Goal: Task Accomplishment & Management: Manage account settings

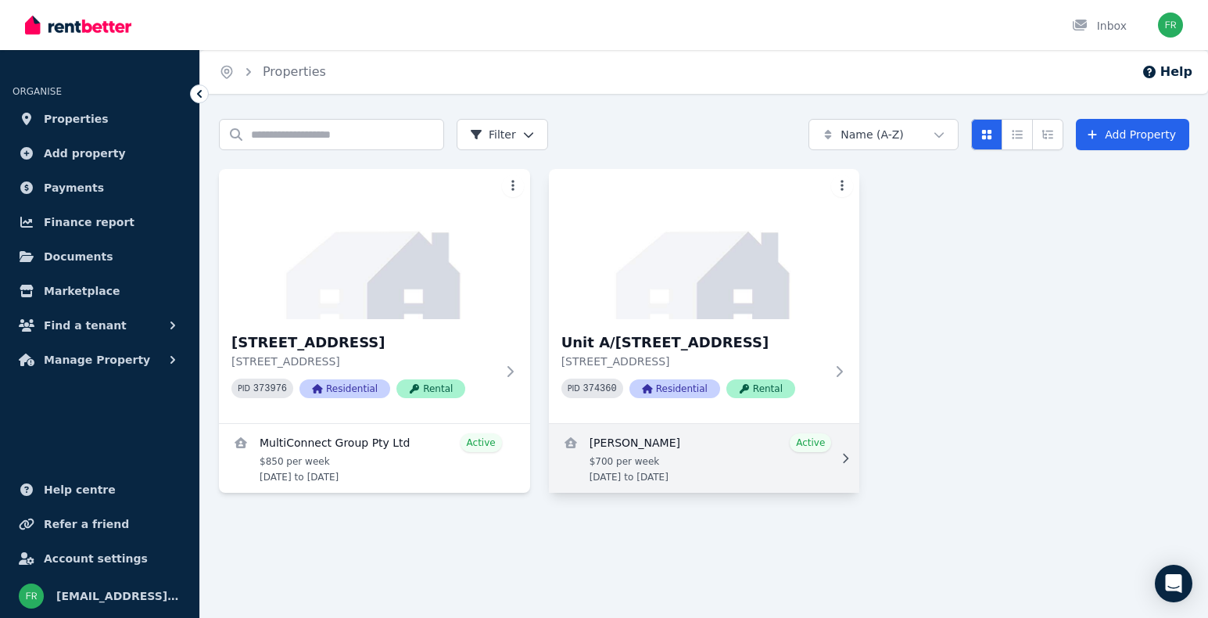
click at [679, 440] on link "View details for Belinda Johnstone" at bounding box center [704, 458] width 311 height 69
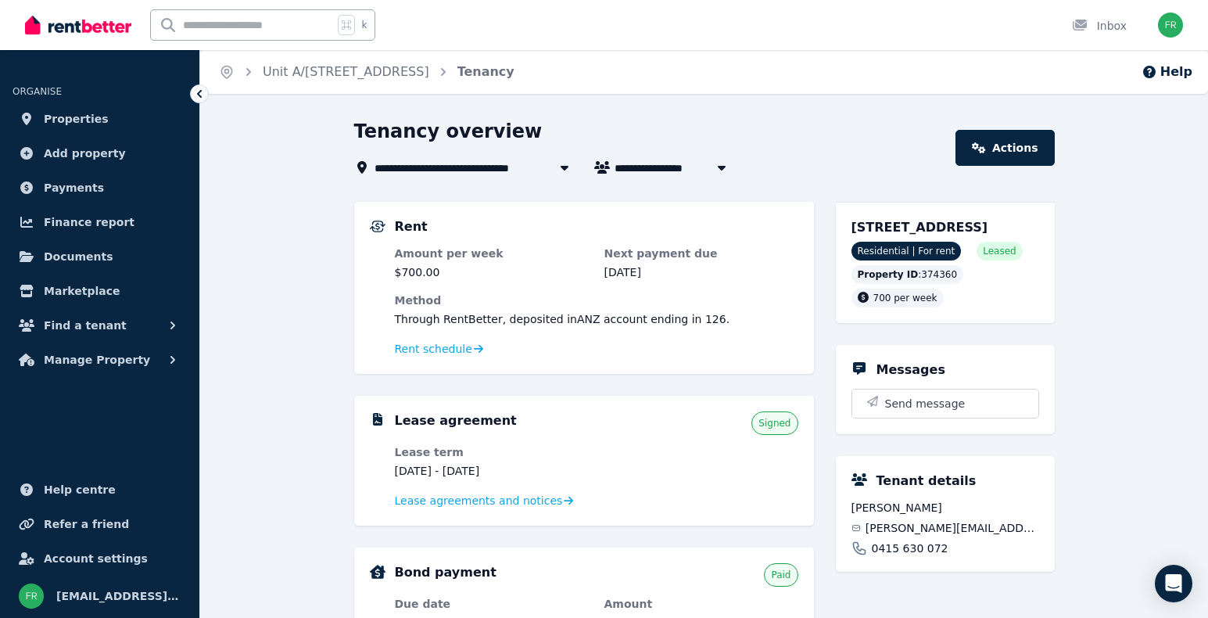
click at [1181, 214] on div "**********" at bounding box center [704, 623] width 1008 height 1009
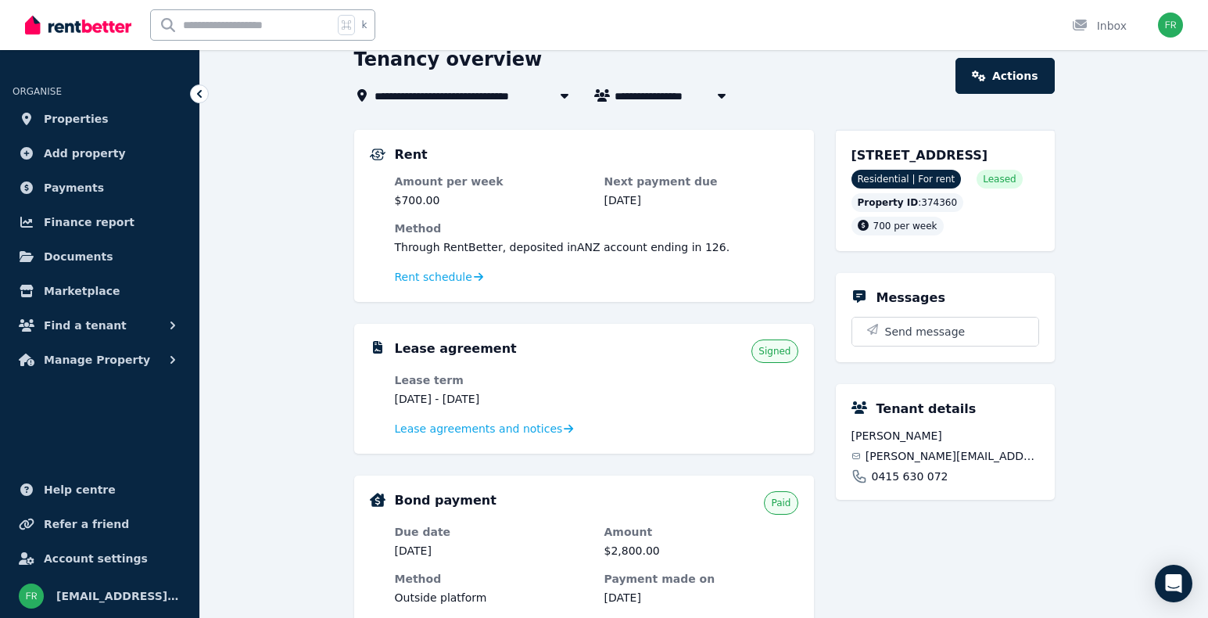
scroll to position [41, 0]
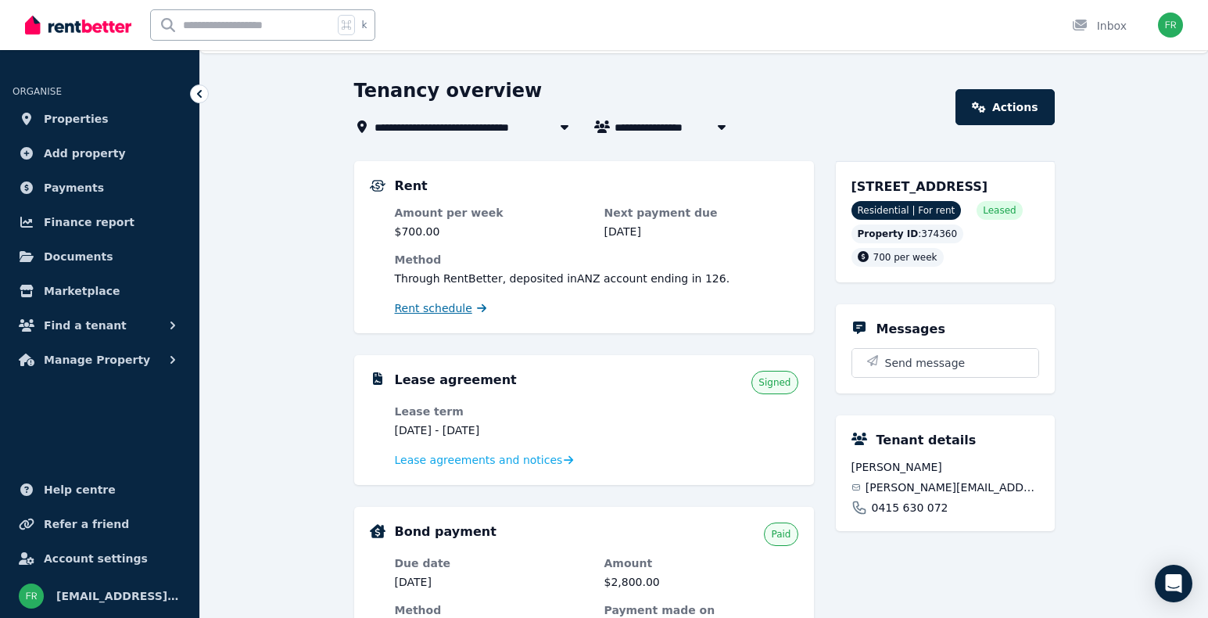
click at [450, 316] on span "Rent schedule" at bounding box center [433, 308] width 77 height 16
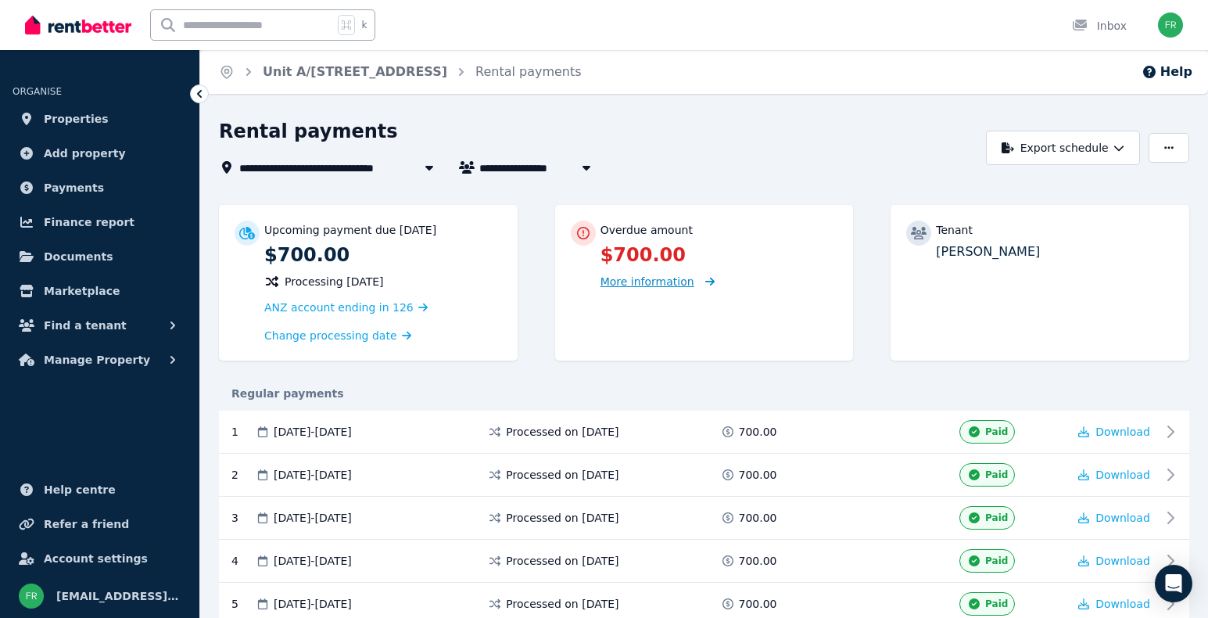
click at [661, 288] on span "More information" at bounding box center [648, 281] width 94 height 13
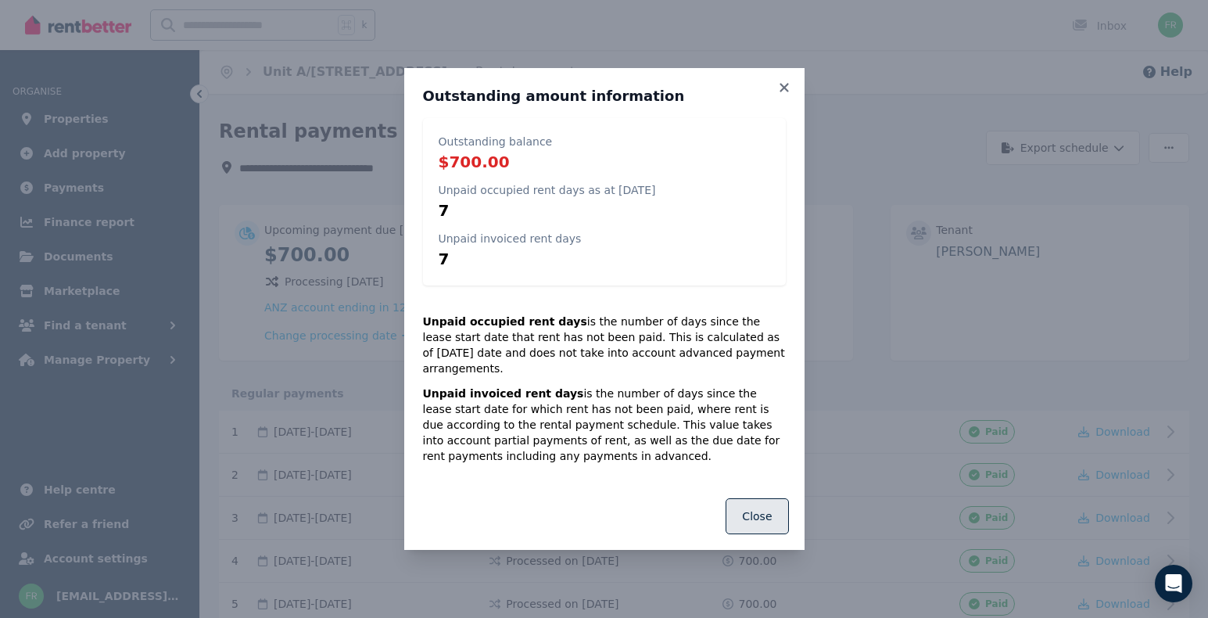
click at [754, 503] on button "Close" at bounding box center [757, 516] width 63 height 36
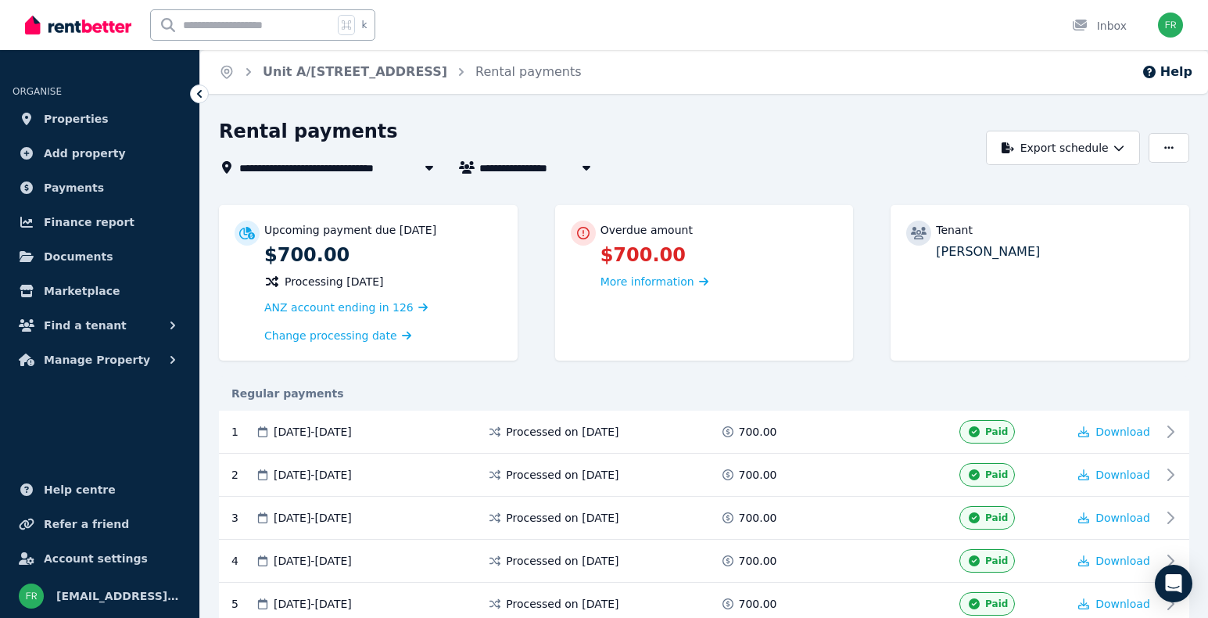
click at [1134, 378] on div "Regular payments" at bounding box center [704, 393] width 971 height 34
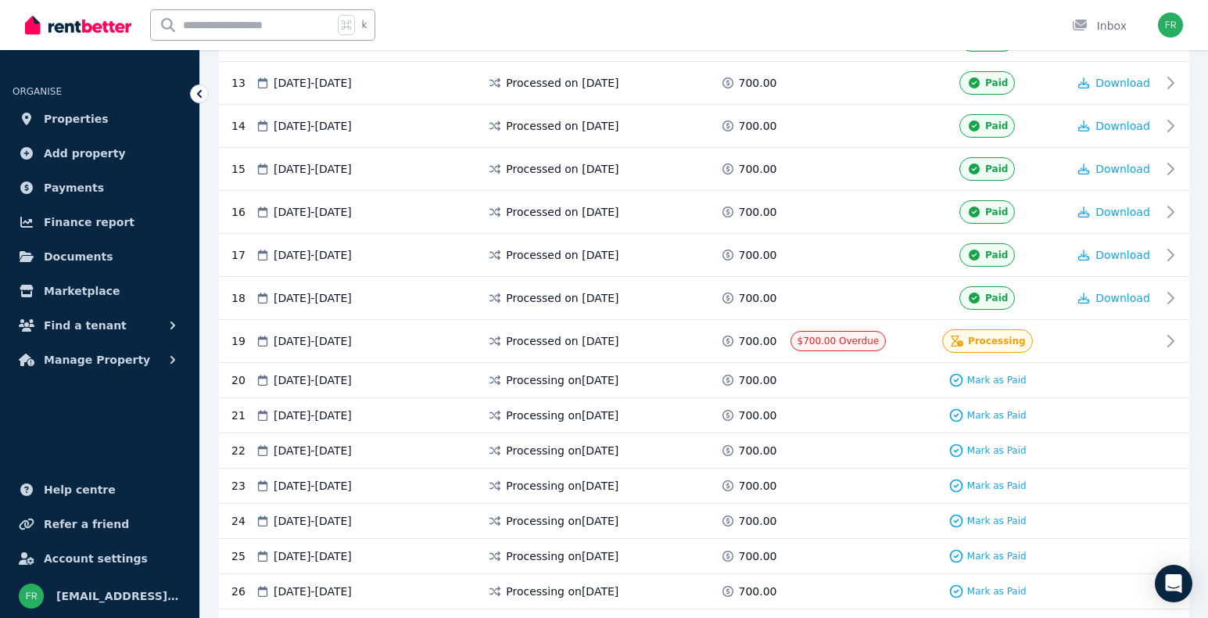
scroll to position [876, 0]
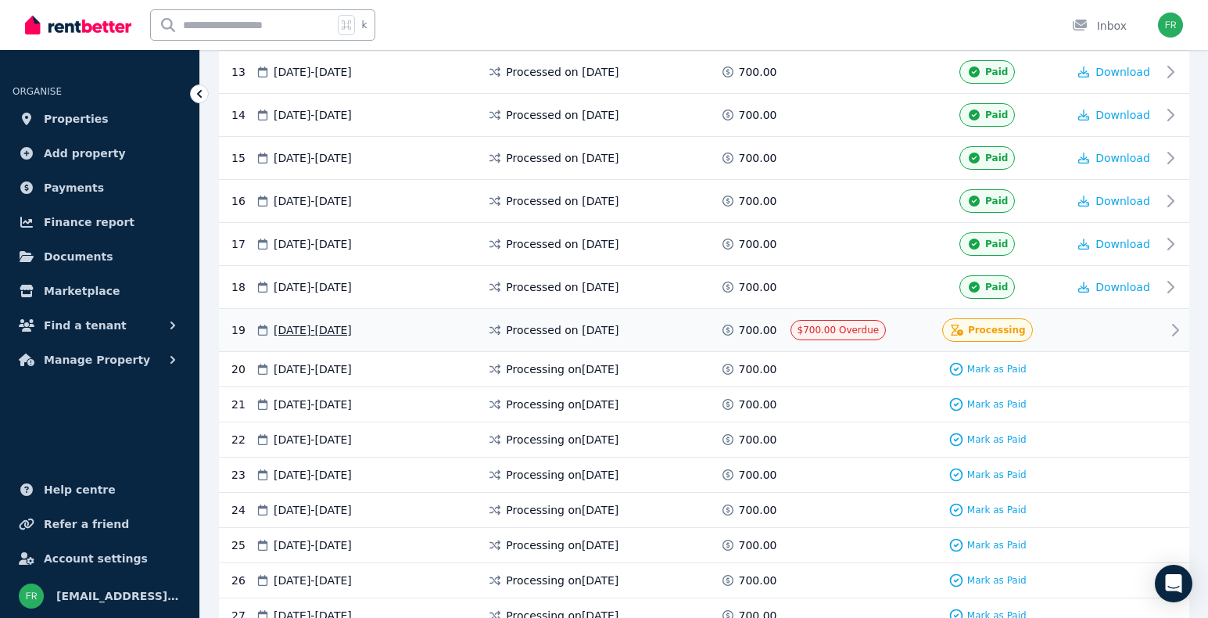
click at [1118, 336] on div at bounding box center [1115, 329] width 94 height 23
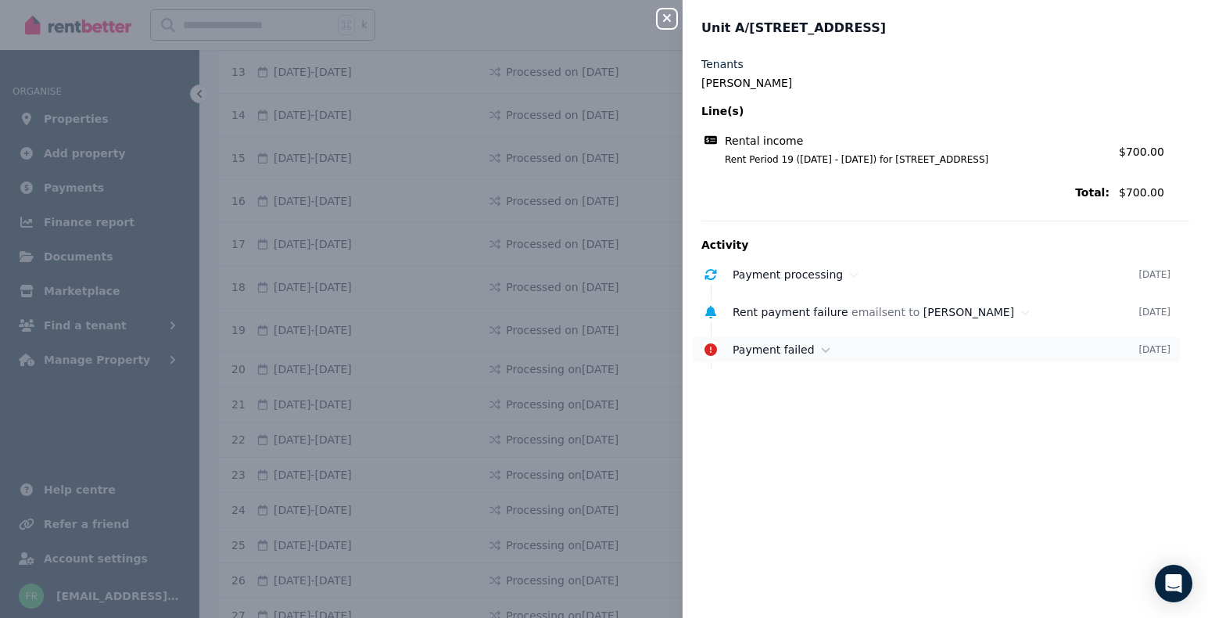
click at [830, 351] on div "Payment failed" at bounding box center [936, 350] width 406 height 16
click at [669, 207] on div "Close panel [STREET_ADDRESS] Tenants [PERSON_NAME] Line(s) Rental income Rent P…" at bounding box center [604, 309] width 1208 height 618
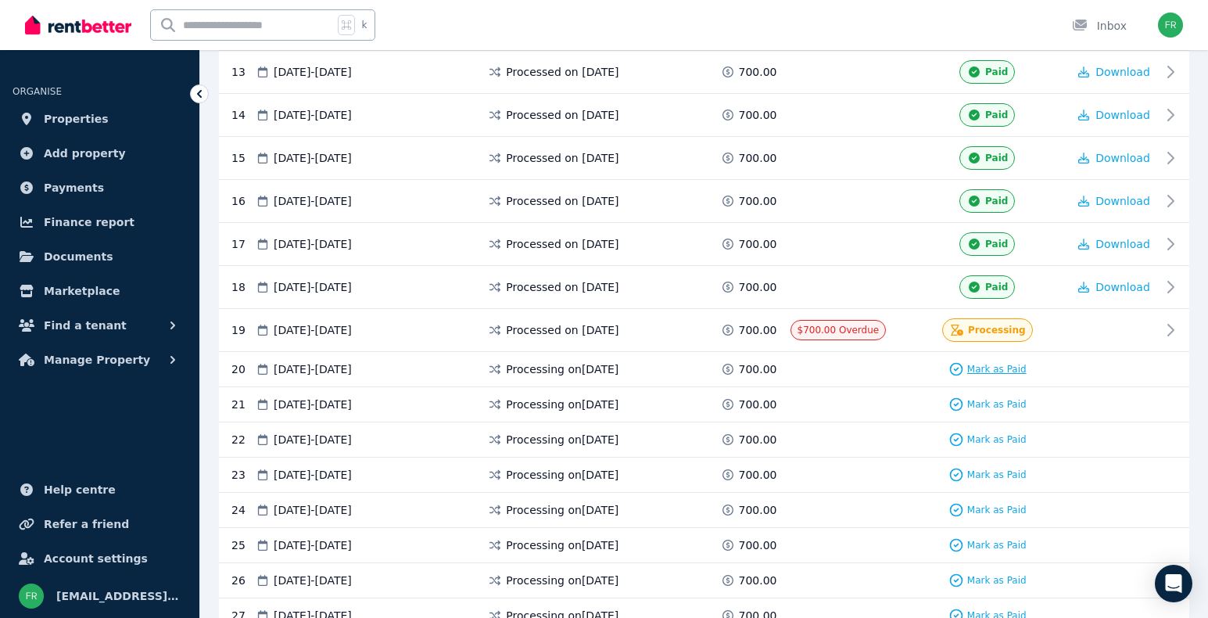
click at [996, 368] on span "Mark as Paid" at bounding box center [997, 369] width 59 height 13
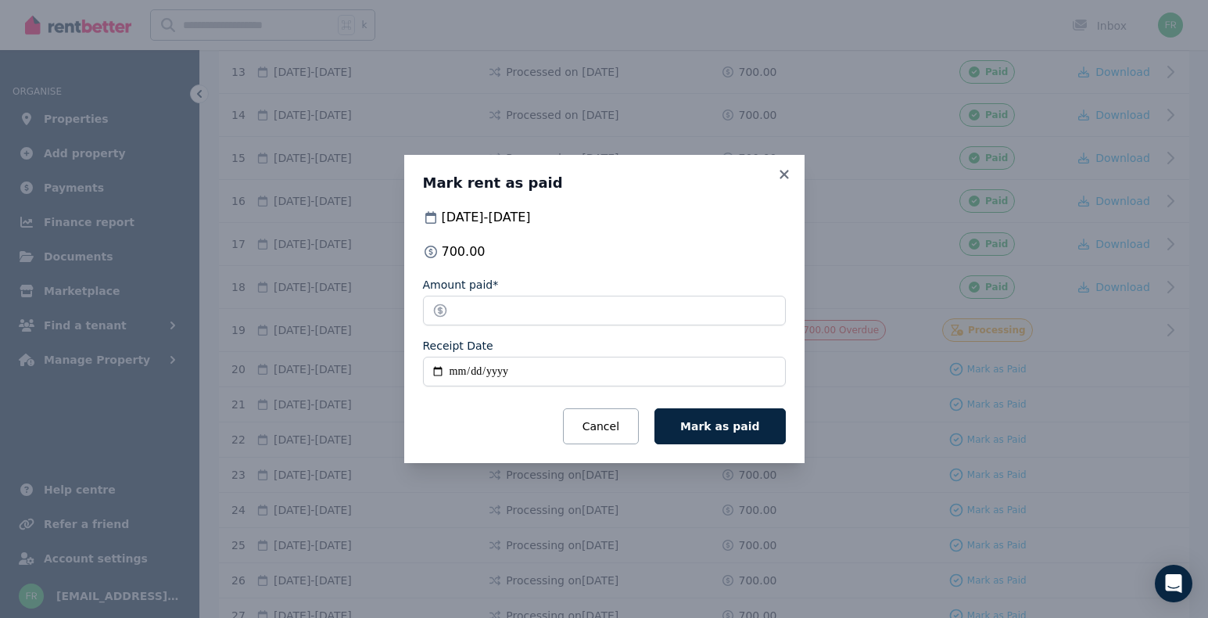
click at [457, 375] on input "Receipt Date" at bounding box center [604, 372] width 363 height 30
type input "**********"
click at [745, 432] on span "Mark as paid" at bounding box center [719, 426] width 79 height 13
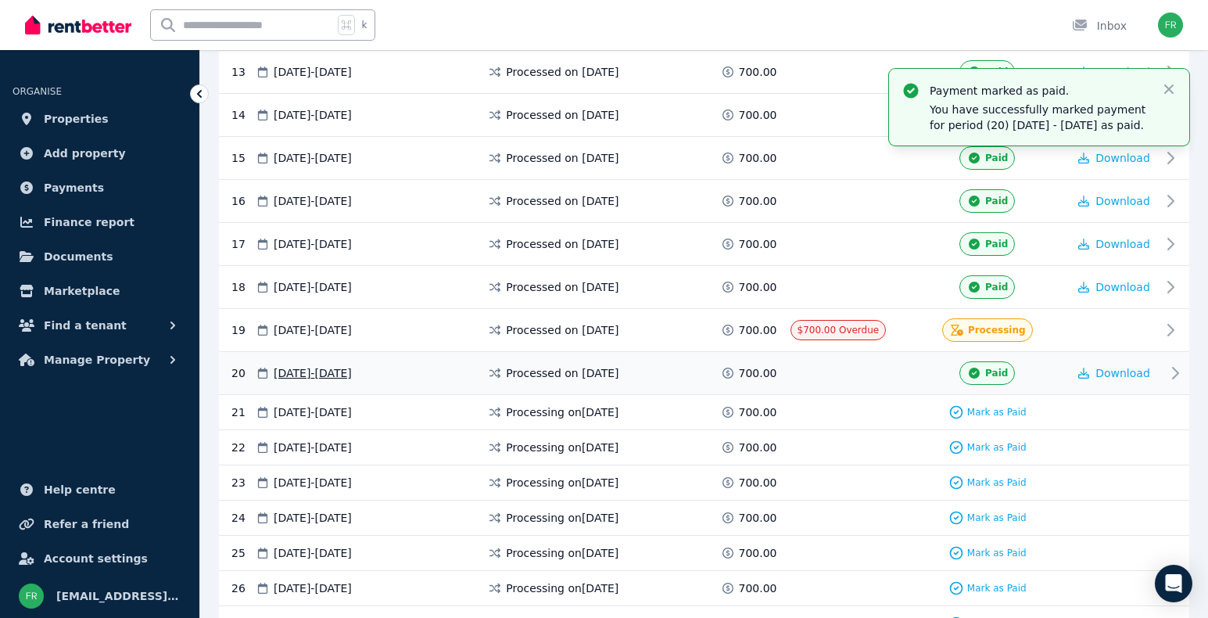
click at [1179, 377] on icon at bounding box center [1175, 373] width 19 height 19
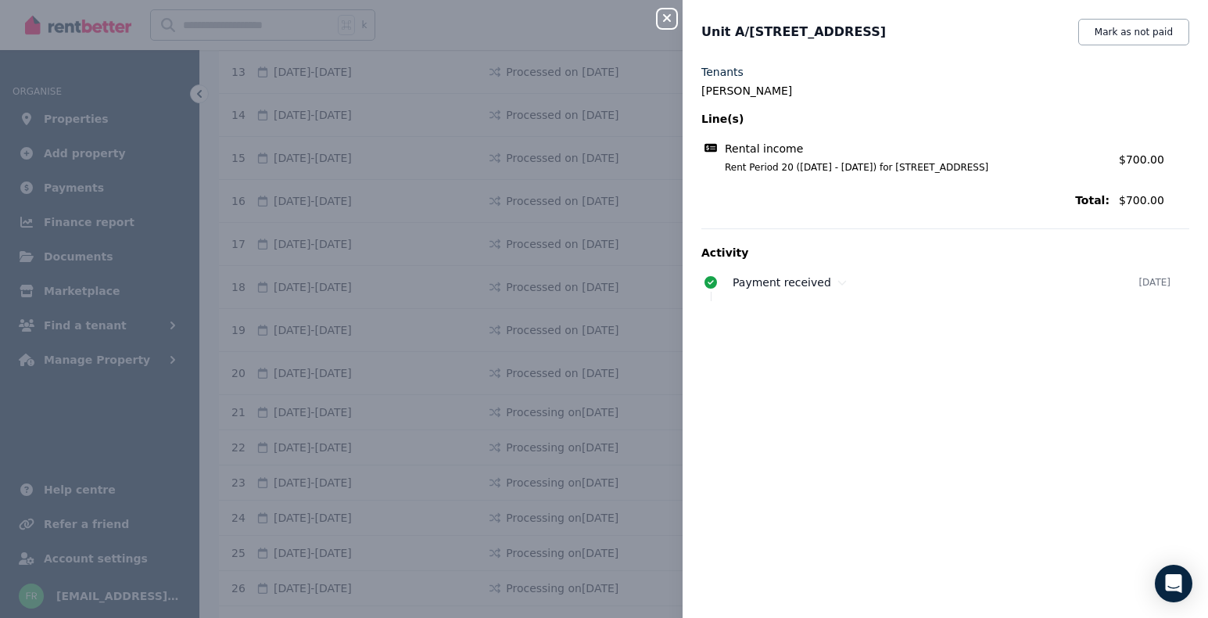
click at [663, 20] on icon "button" at bounding box center [667, 18] width 19 height 13
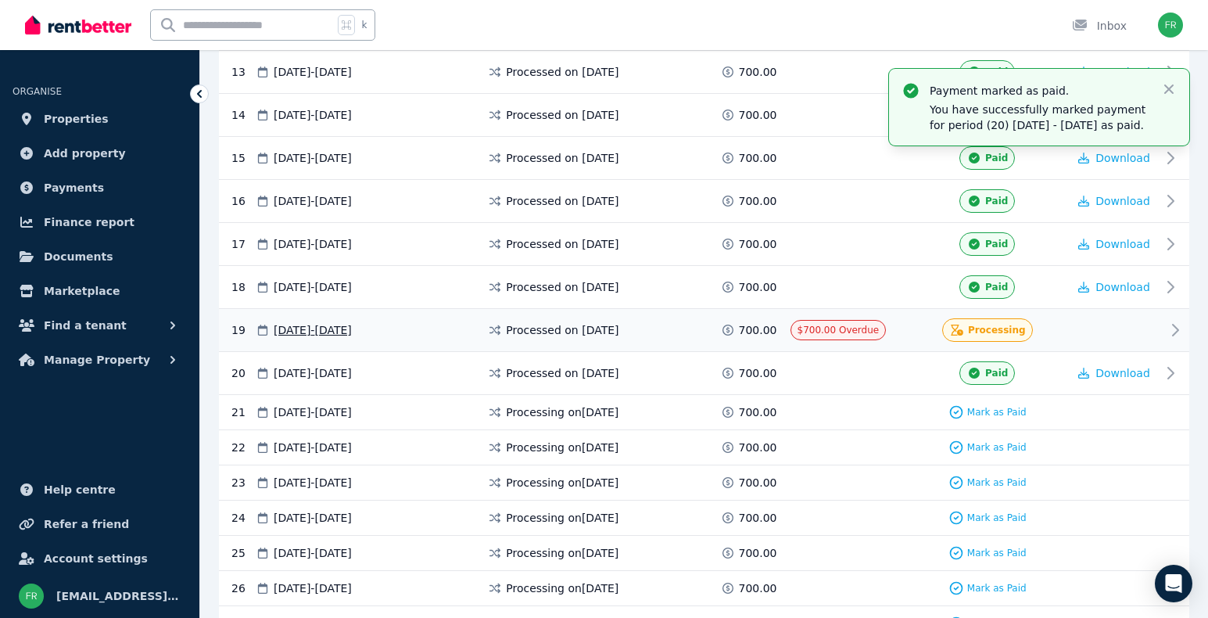
click at [1110, 325] on div at bounding box center [1115, 329] width 94 height 23
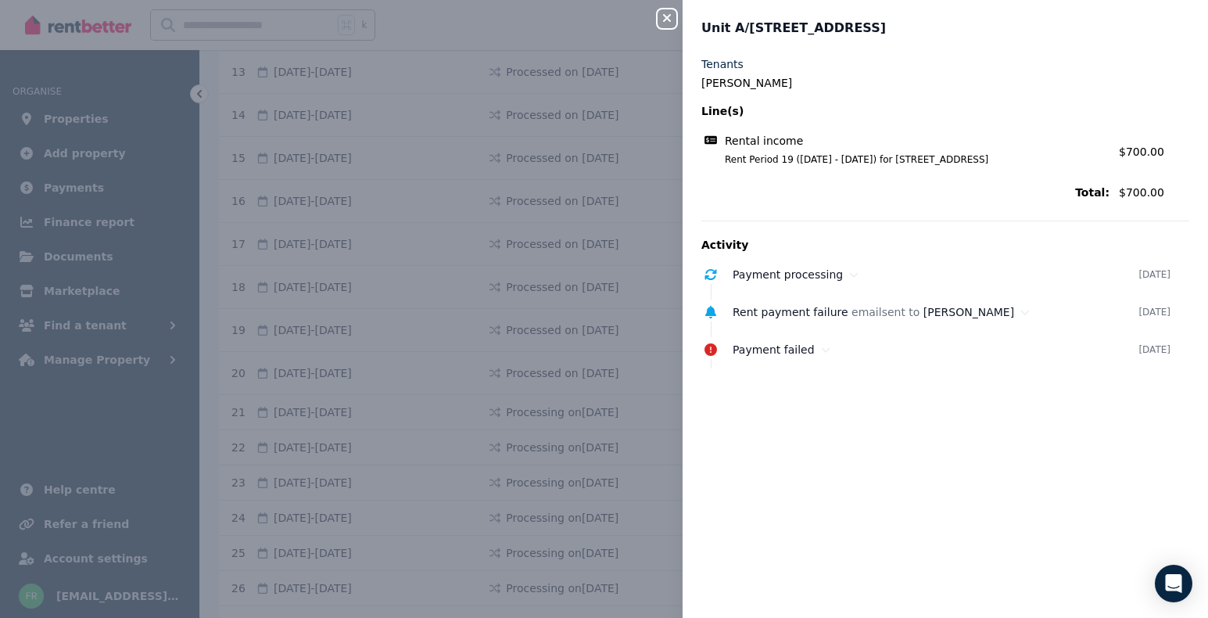
click at [592, 300] on div "Close panel [STREET_ADDRESS] Tenants [PERSON_NAME] Line(s) Rental income Rent P…" at bounding box center [604, 309] width 1208 height 618
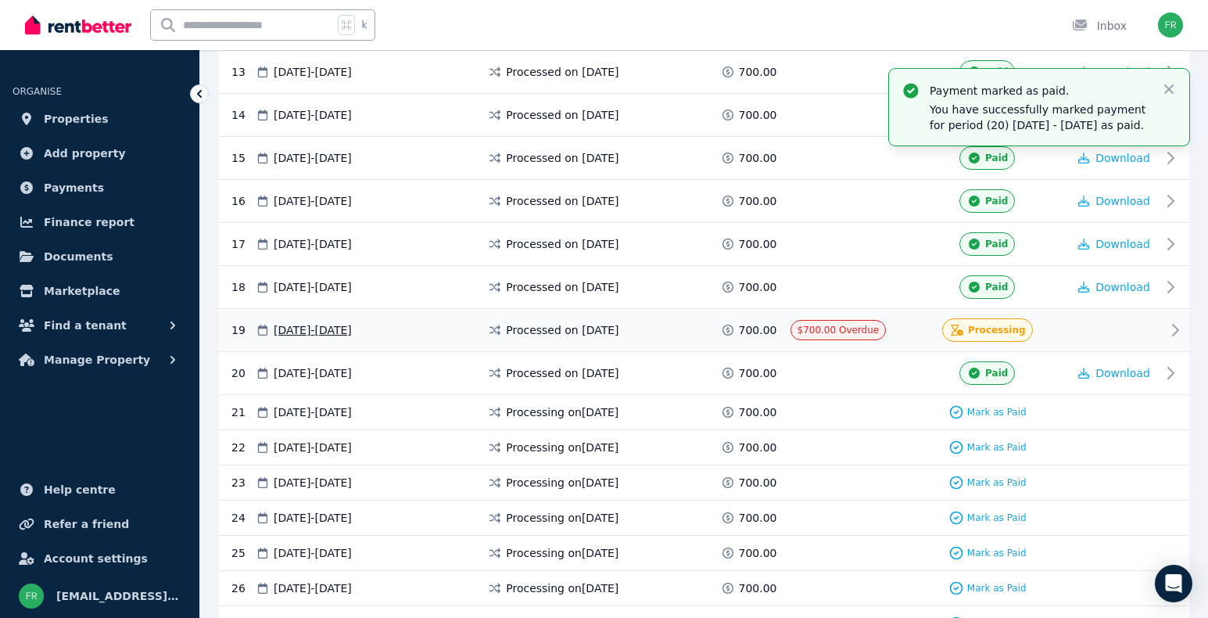
click at [352, 335] on span "[DATE] - [DATE]" at bounding box center [313, 330] width 78 height 16
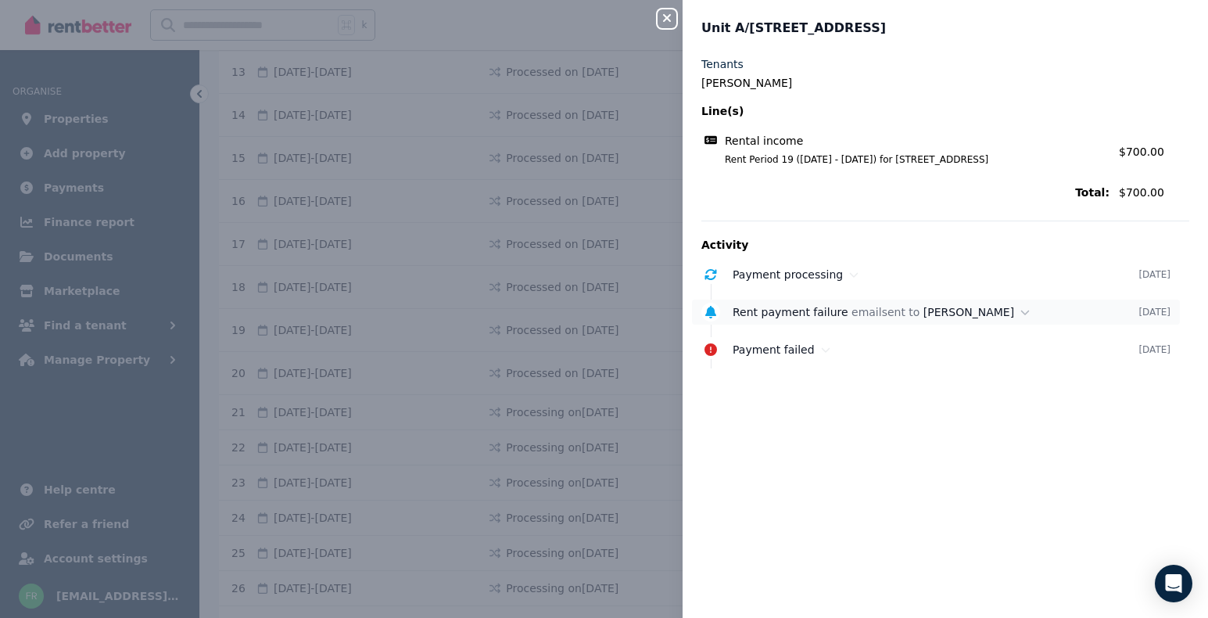
click at [983, 315] on span "[PERSON_NAME]" at bounding box center [969, 312] width 91 height 13
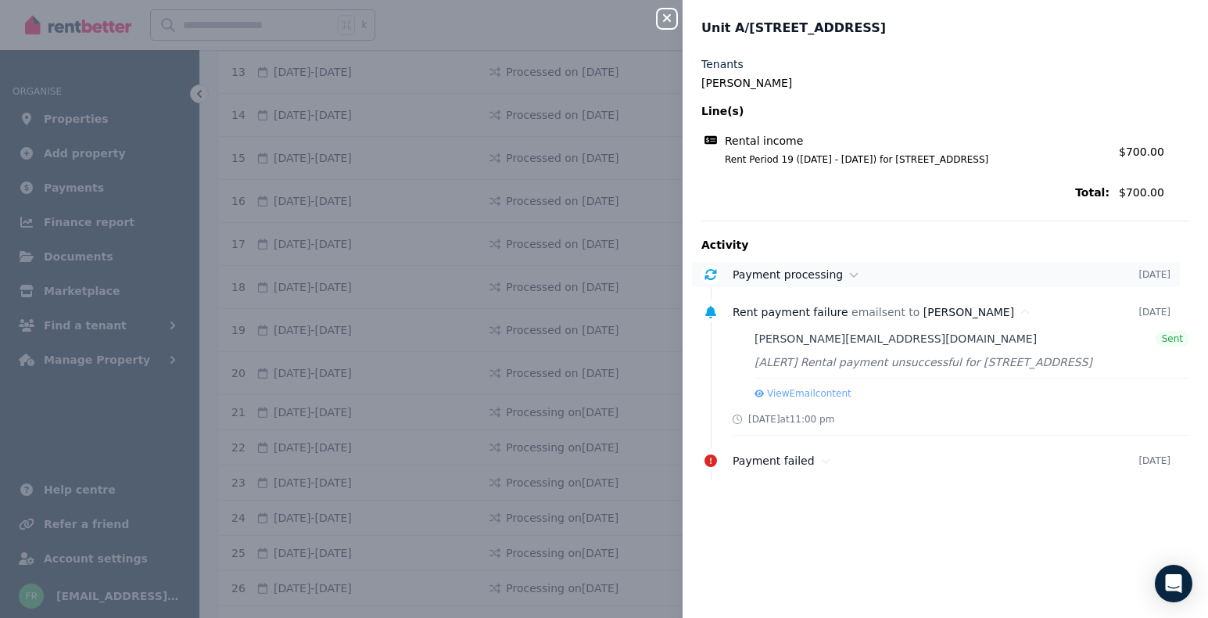
click at [850, 276] on icon at bounding box center [854, 274] width 9 height 5
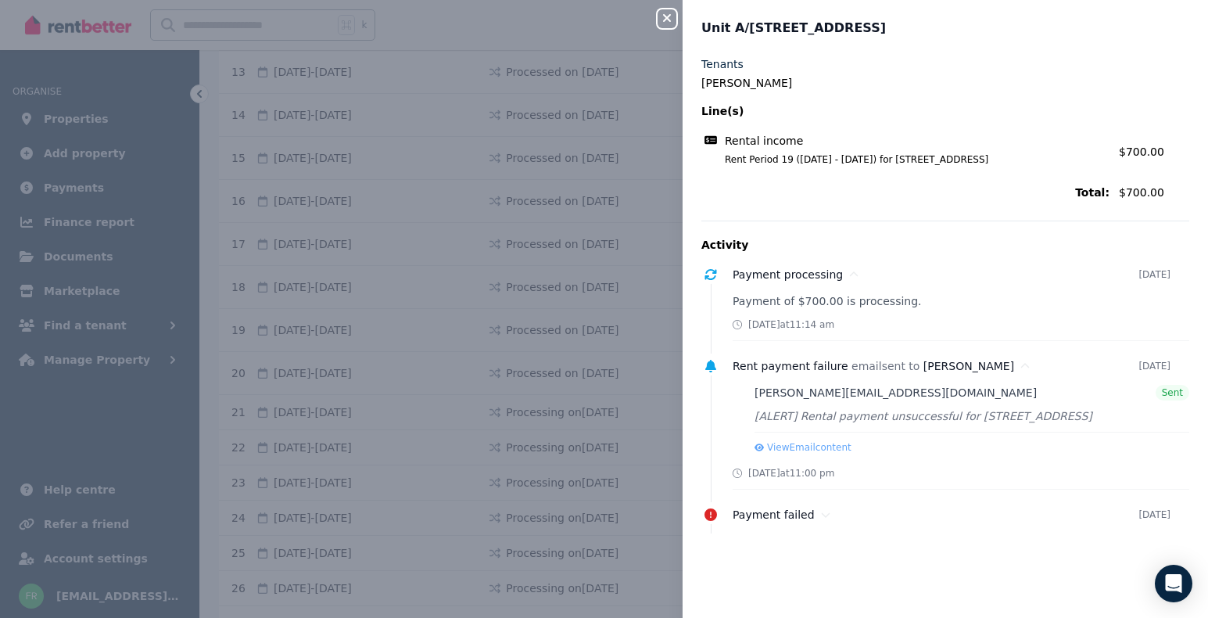
click at [671, 20] on icon "button" at bounding box center [667, 18] width 19 height 13
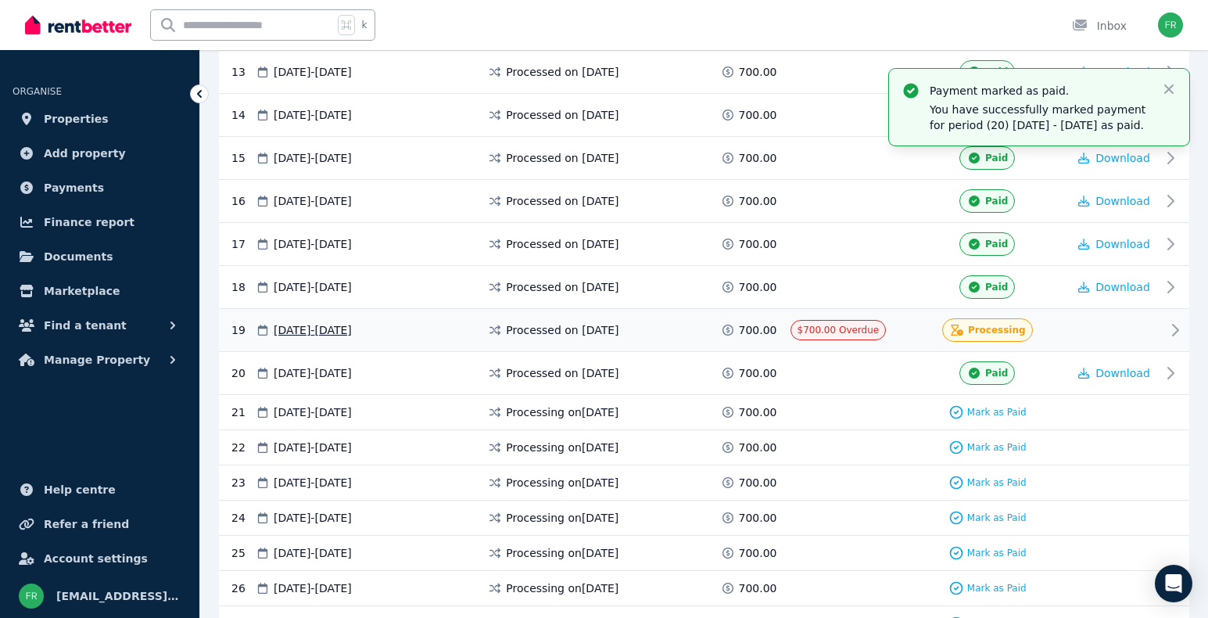
click at [947, 331] on div "Processing" at bounding box center [987, 329] width 91 height 23
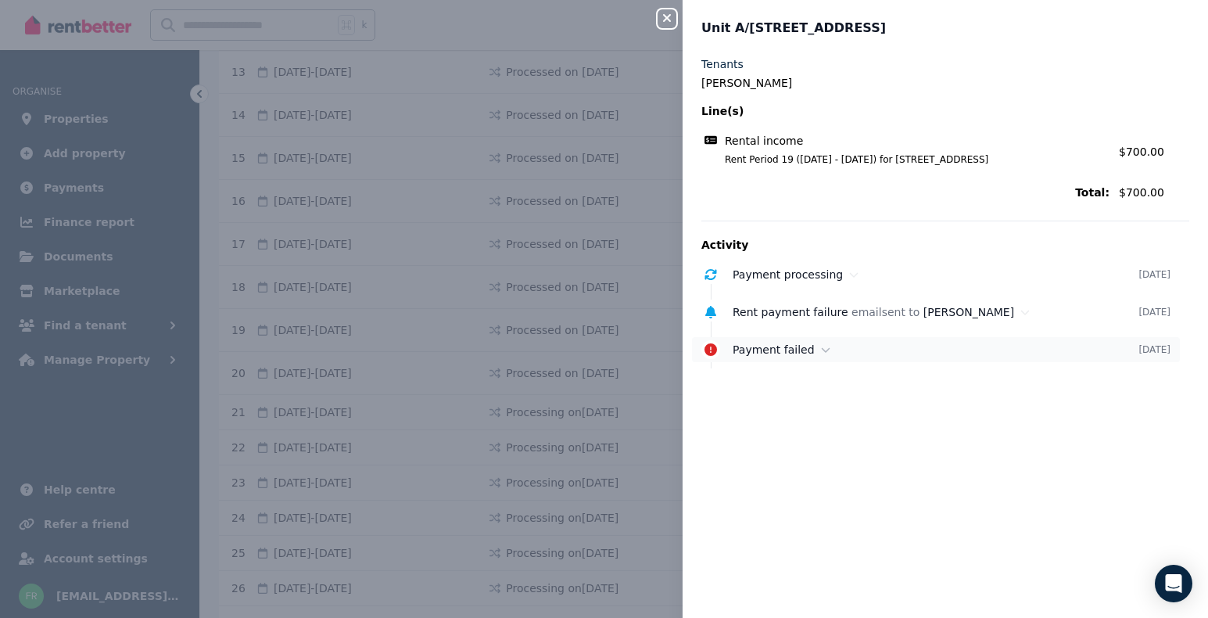
click at [821, 350] on icon at bounding box center [825, 349] width 9 height 11
click at [178, 139] on div "Close panel [STREET_ADDRESS] Tenants [PERSON_NAME] Line(s) Rental income Rent P…" at bounding box center [604, 309] width 1208 height 618
